Goal: Task Accomplishment & Management: Manage account settings

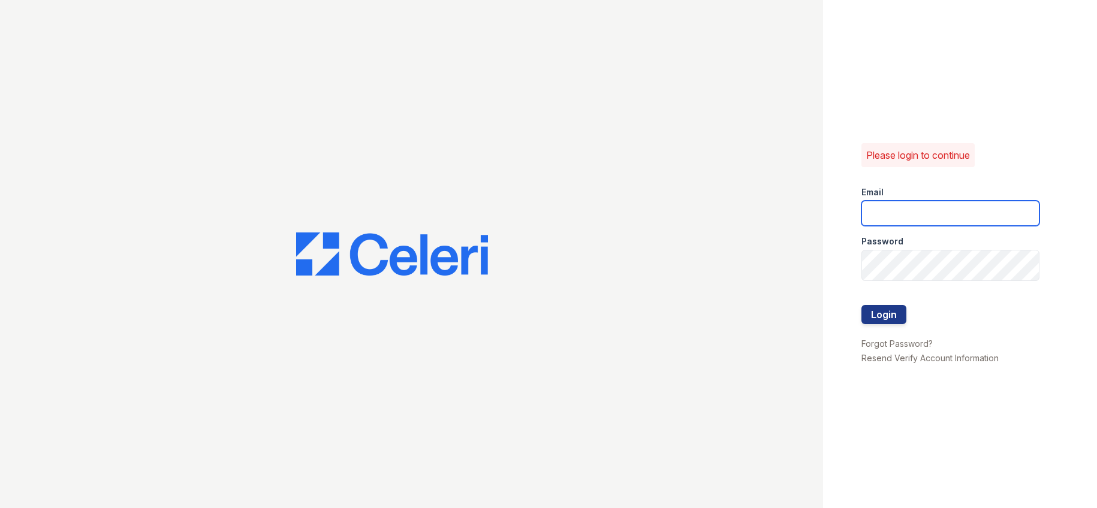
click at [874, 205] on input "email" at bounding box center [950, 213] width 179 height 25
type input "[EMAIL_ADDRESS][DOMAIN_NAME]"
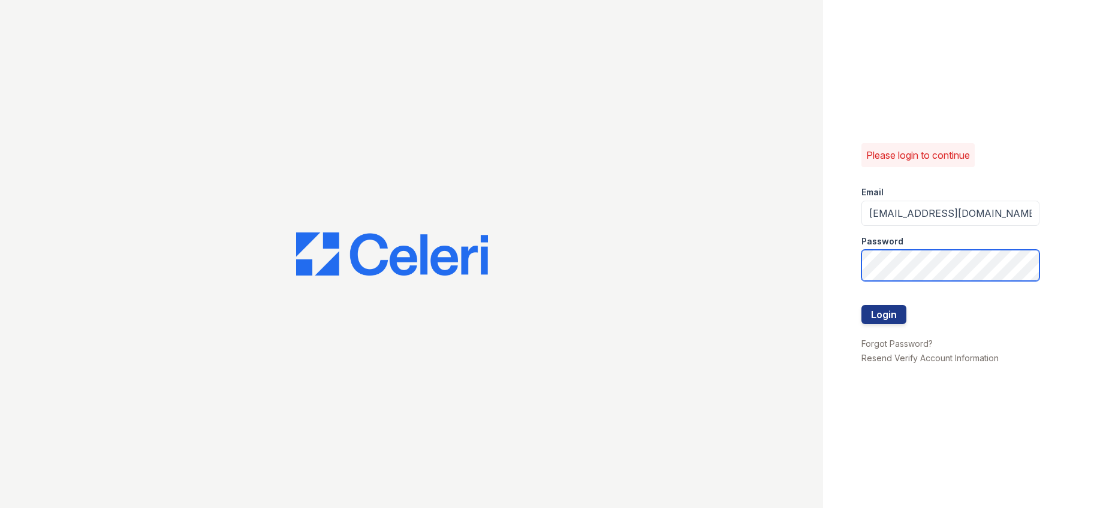
click at [861, 305] on button "Login" at bounding box center [883, 314] width 45 height 19
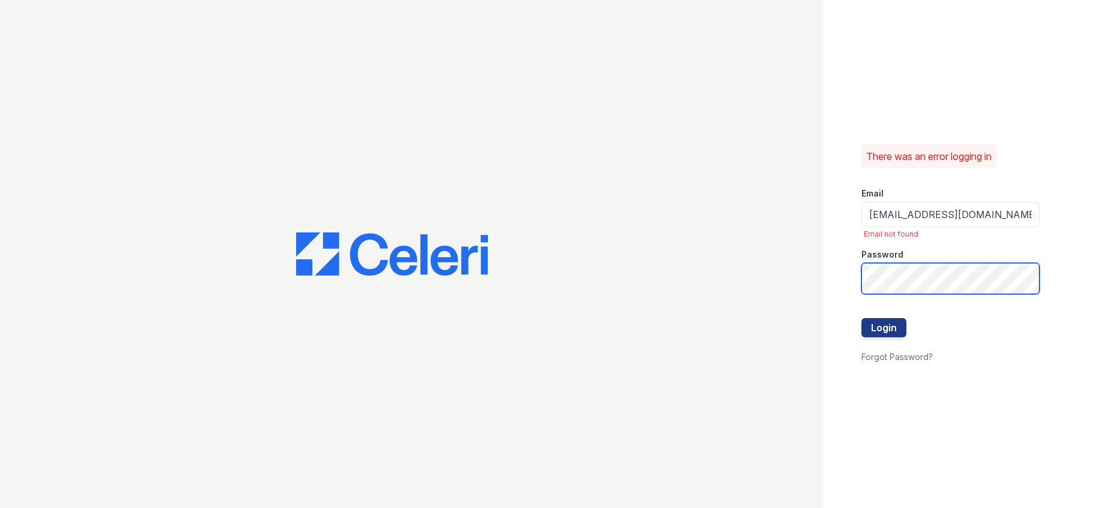
click at [861, 318] on button "Login" at bounding box center [883, 327] width 45 height 19
click at [880, 285] on form "Email deemuffin06@gmail.com Email not found Password Login" at bounding box center [950, 263] width 179 height 171
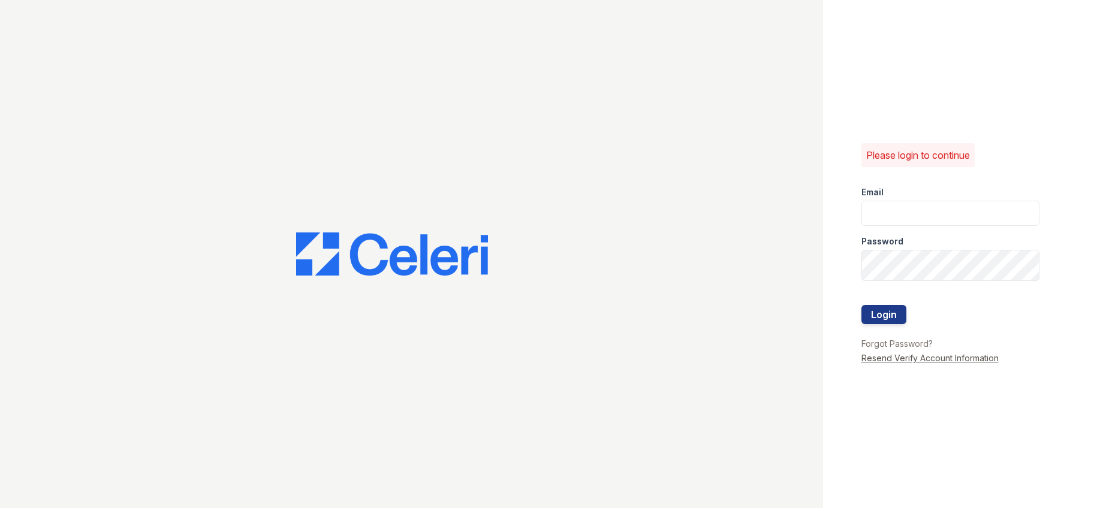
click at [887, 363] on link "Resend Verify Account Information" at bounding box center [929, 358] width 137 height 10
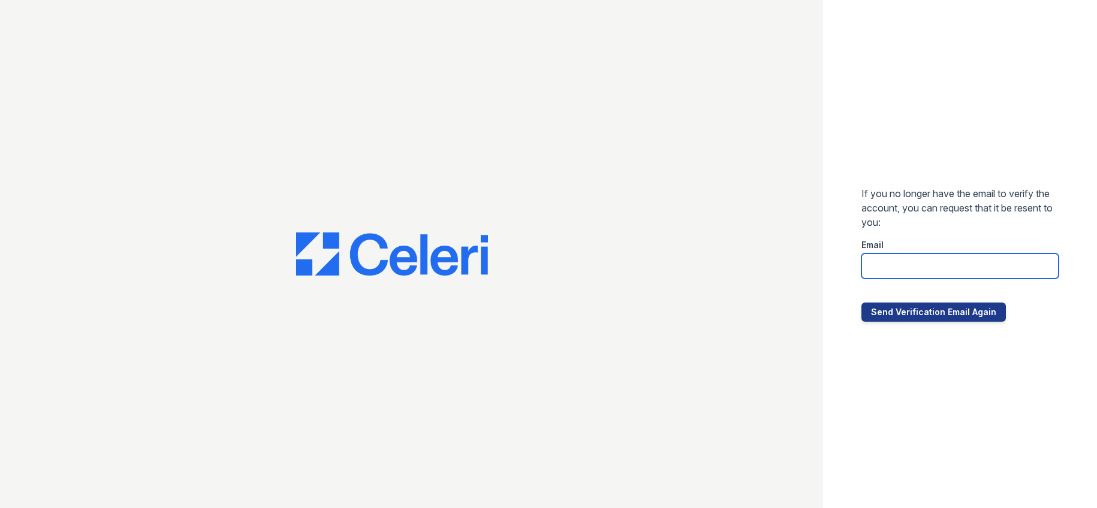
click at [884, 271] on input "email" at bounding box center [960, 265] width 198 height 25
type input "[EMAIL_ADDRESS][PERSON_NAME][DOMAIN_NAME]"
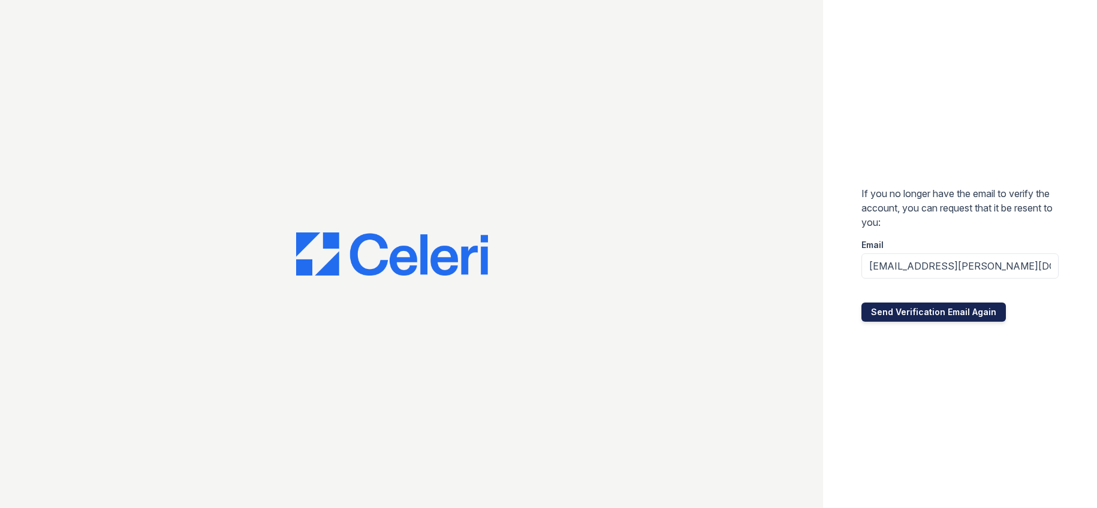
click at [908, 322] on button "Send Verification Email Again" at bounding box center [933, 312] width 144 height 19
